Goal: Task Accomplishment & Management: Use online tool/utility

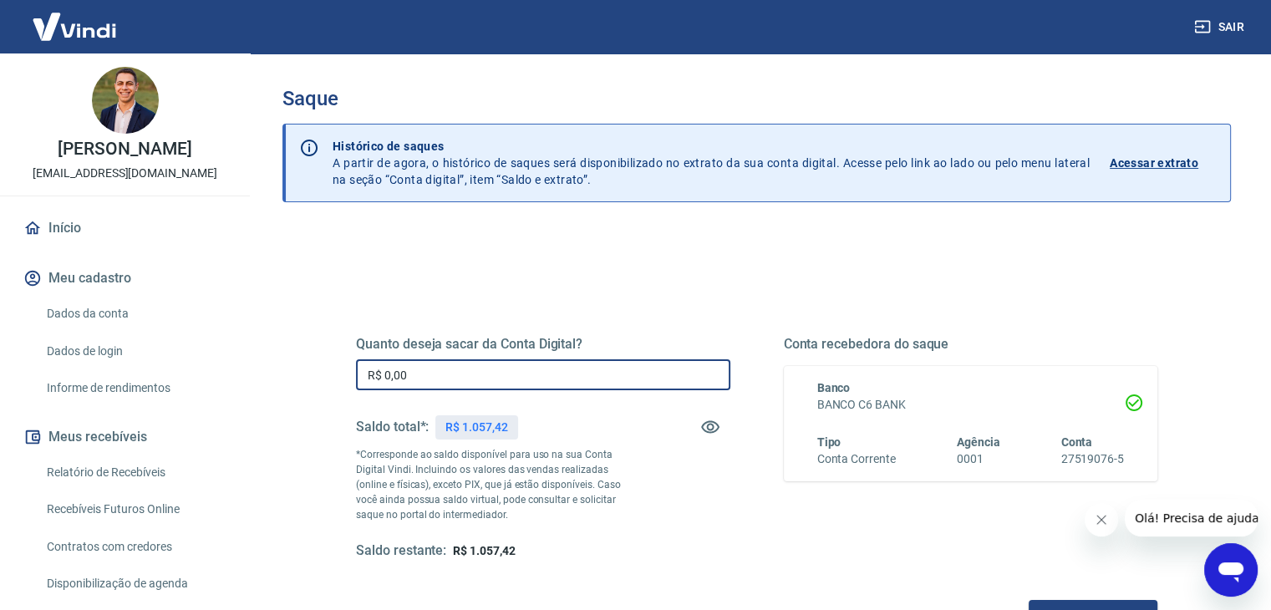
click at [476, 382] on input "R$ 0,00" at bounding box center [543, 374] width 374 height 31
type input "R$ 1.057,42"
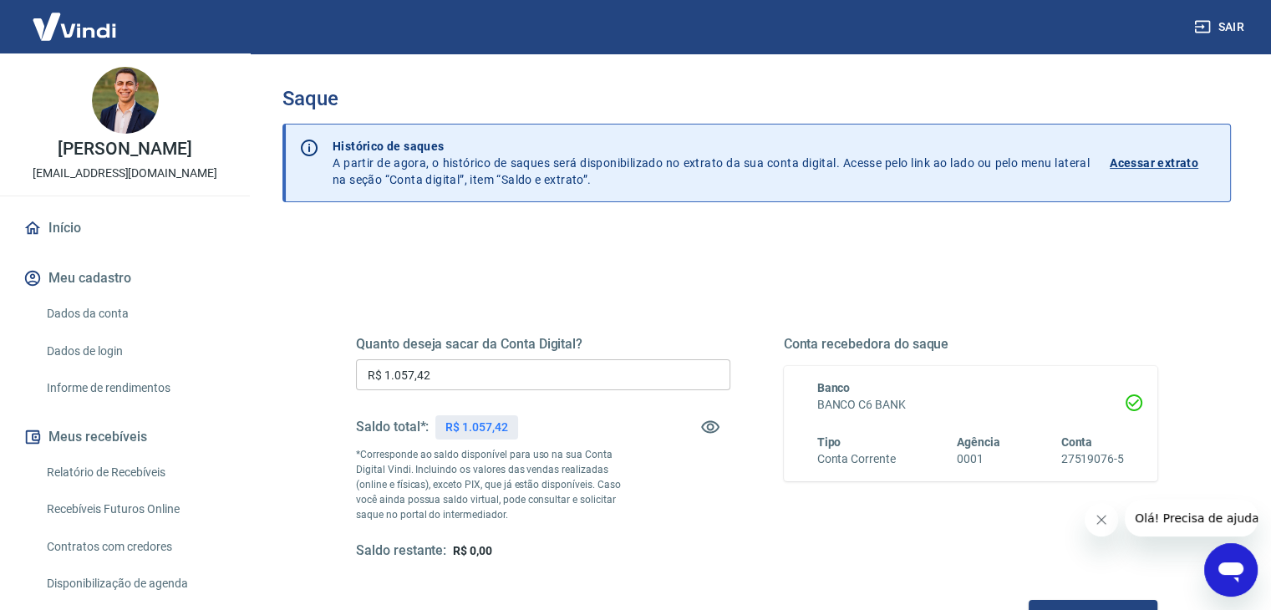
click at [752, 542] on div "Quanto deseja sacar da Conta Digital? R$ 1.057,42 ​ Saldo total*: R$ 1.057,42 *…" at bounding box center [756, 448] width 801 height 224
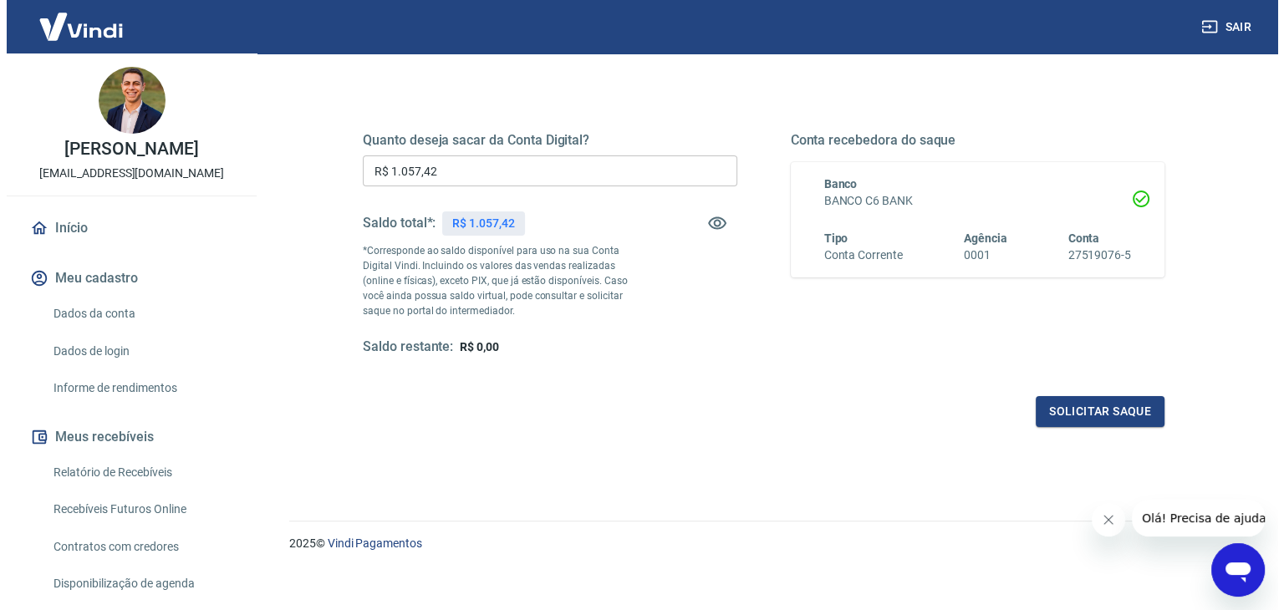
scroll to position [216, 0]
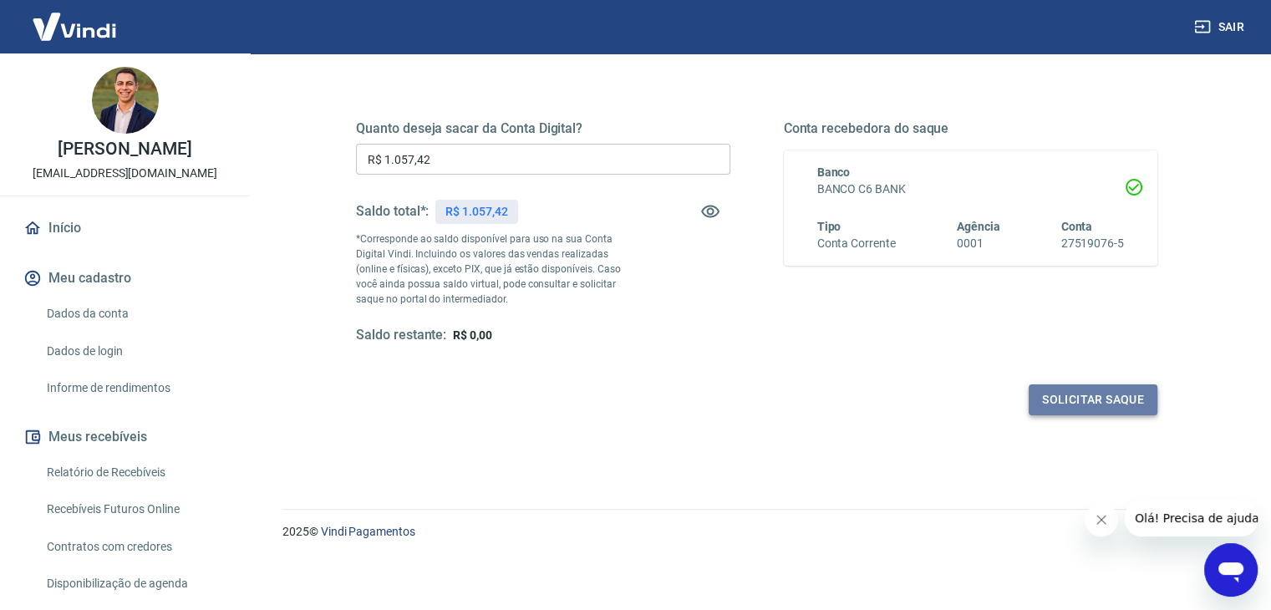
click at [1038, 391] on button "Solicitar saque" at bounding box center [1093, 399] width 129 height 31
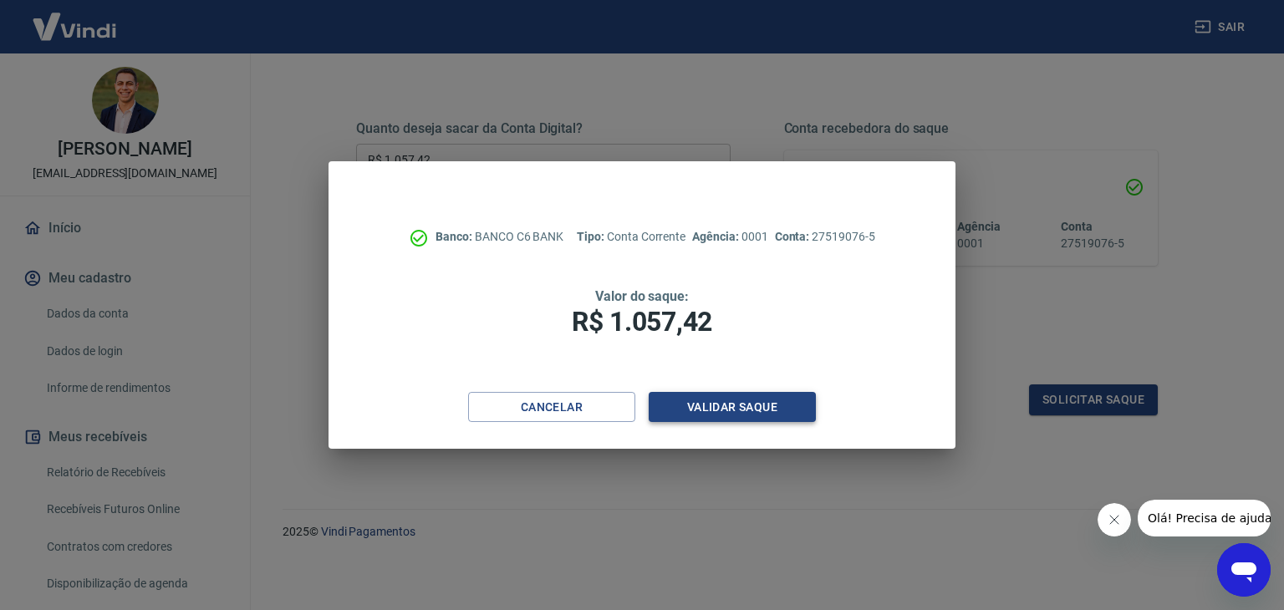
click at [733, 400] on button "Validar saque" at bounding box center [732, 407] width 167 height 31
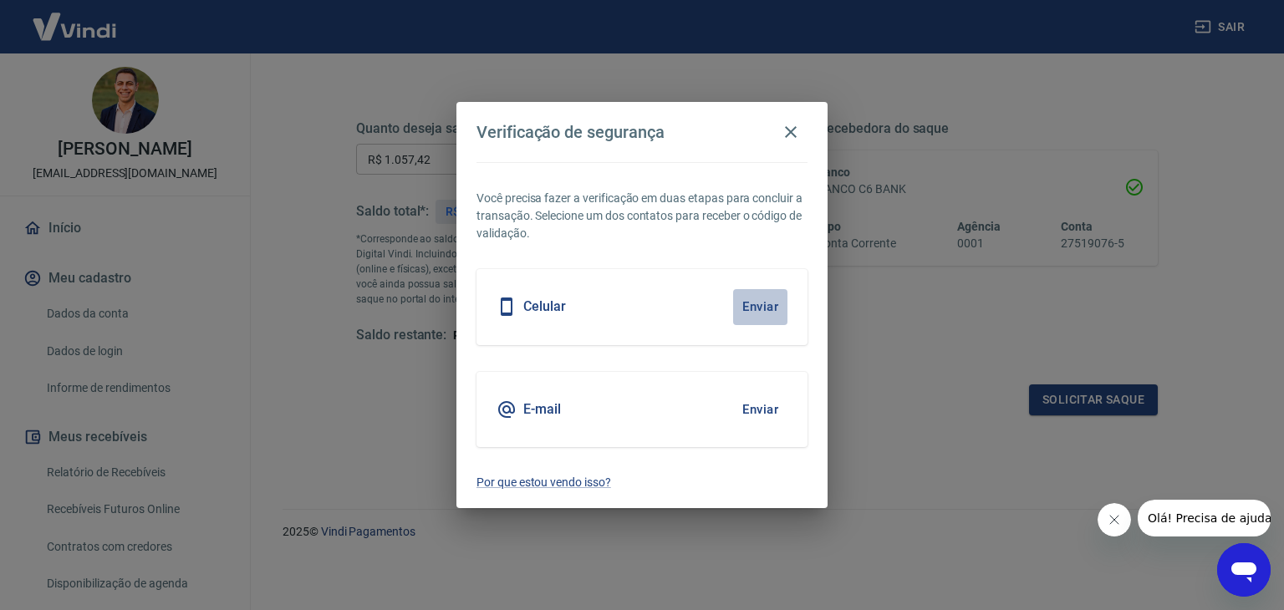
click at [769, 313] on button "Enviar" at bounding box center [760, 306] width 54 height 35
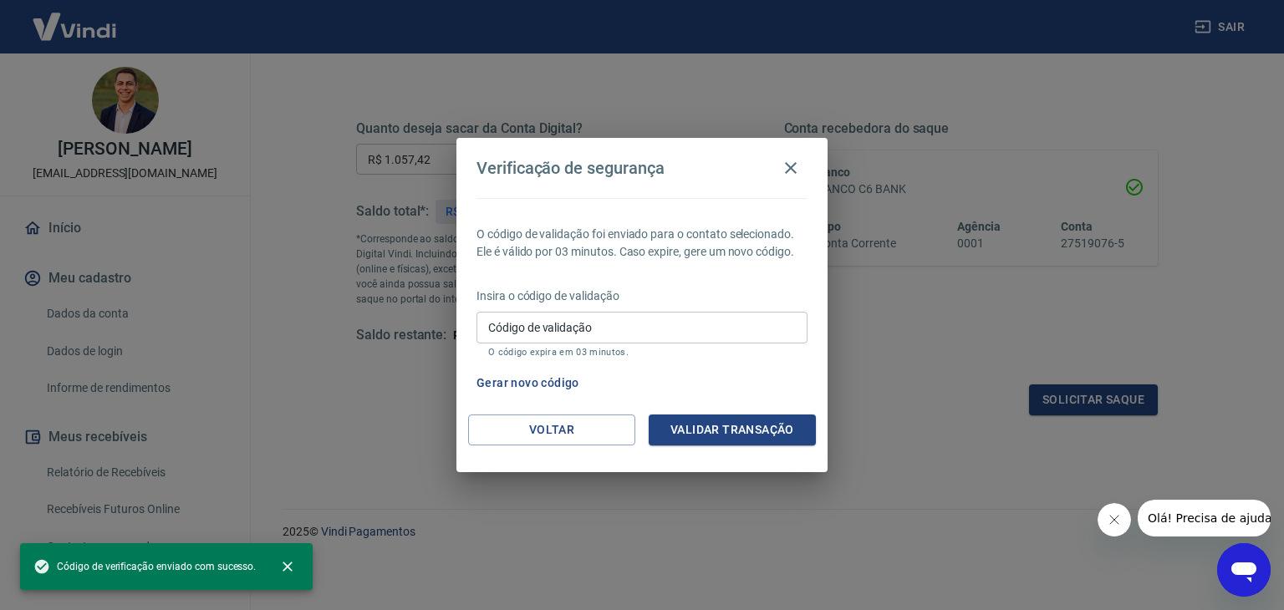
click at [759, 323] on input "Código de validação" at bounding box center [641, 327] width 331 height 31
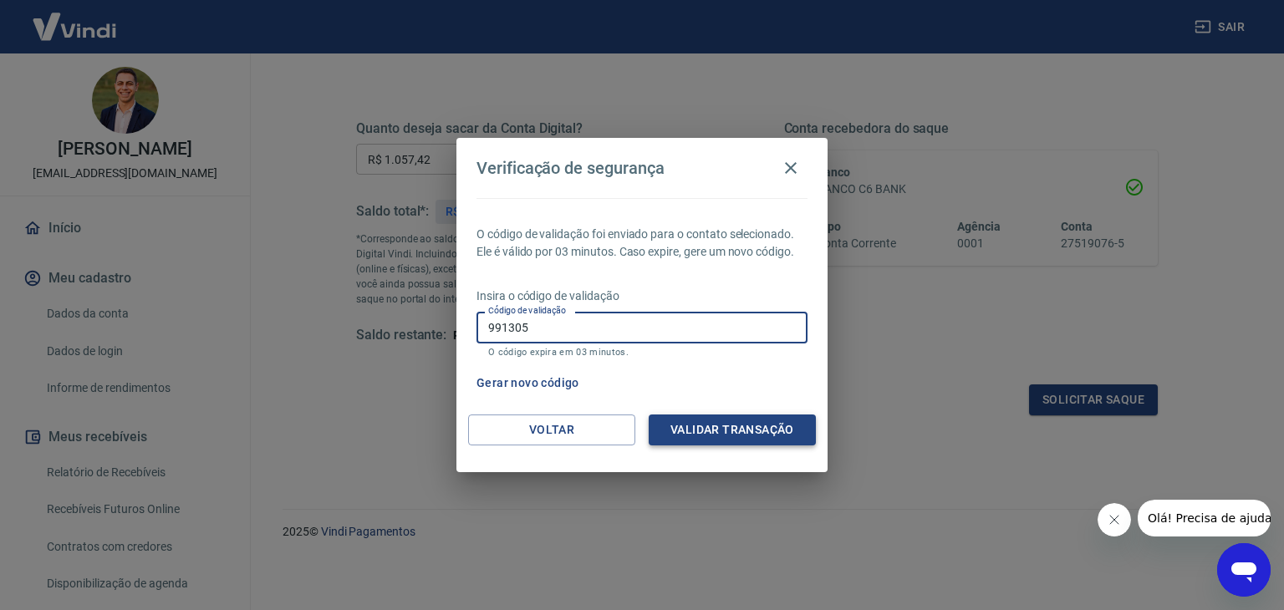
type input "991305"
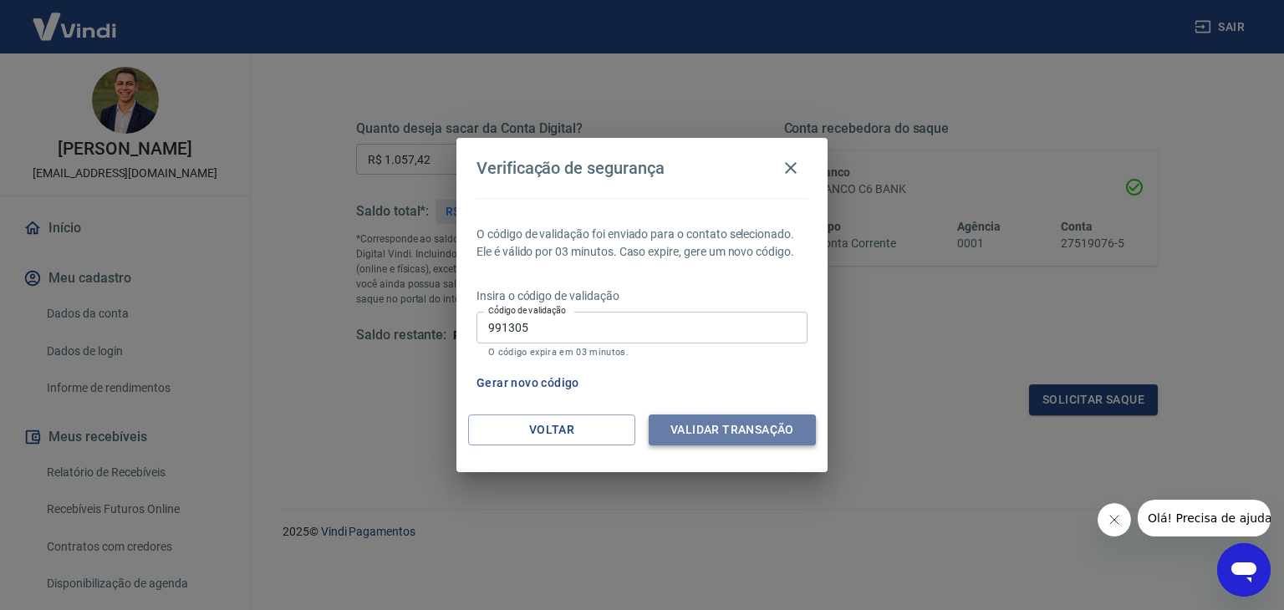
click at [699, 424] on button "Validar transação" at bounding box center [732, 430] width 167 height 31
